Goal: Find specific page/section: Find specific page/section

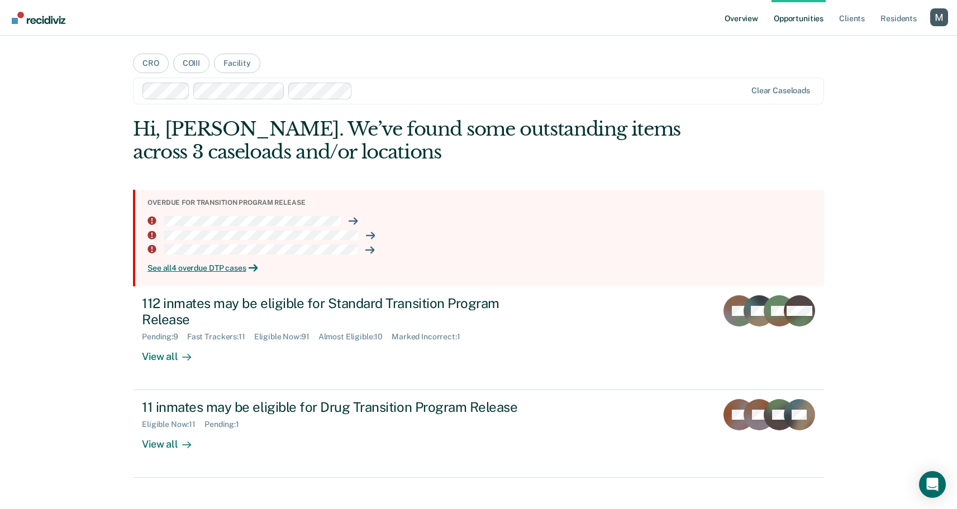
click at [738, 13] on link "Overview" at bounding box center [741, 18] width 38 height 36
